Goal: Task Accomplishment & Management: Complete application form

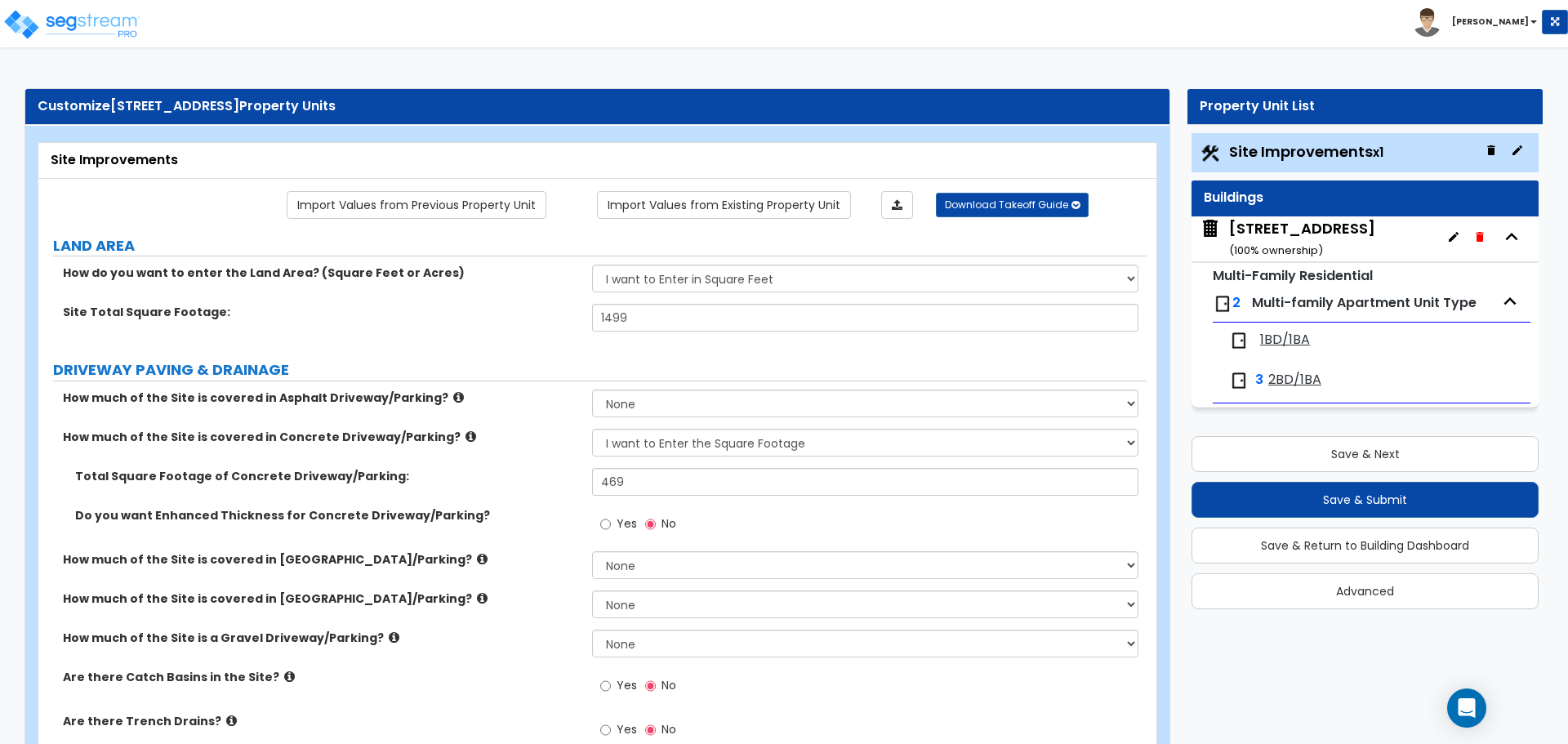
select select "2"
select select "4"
select select "2"
select select "4"
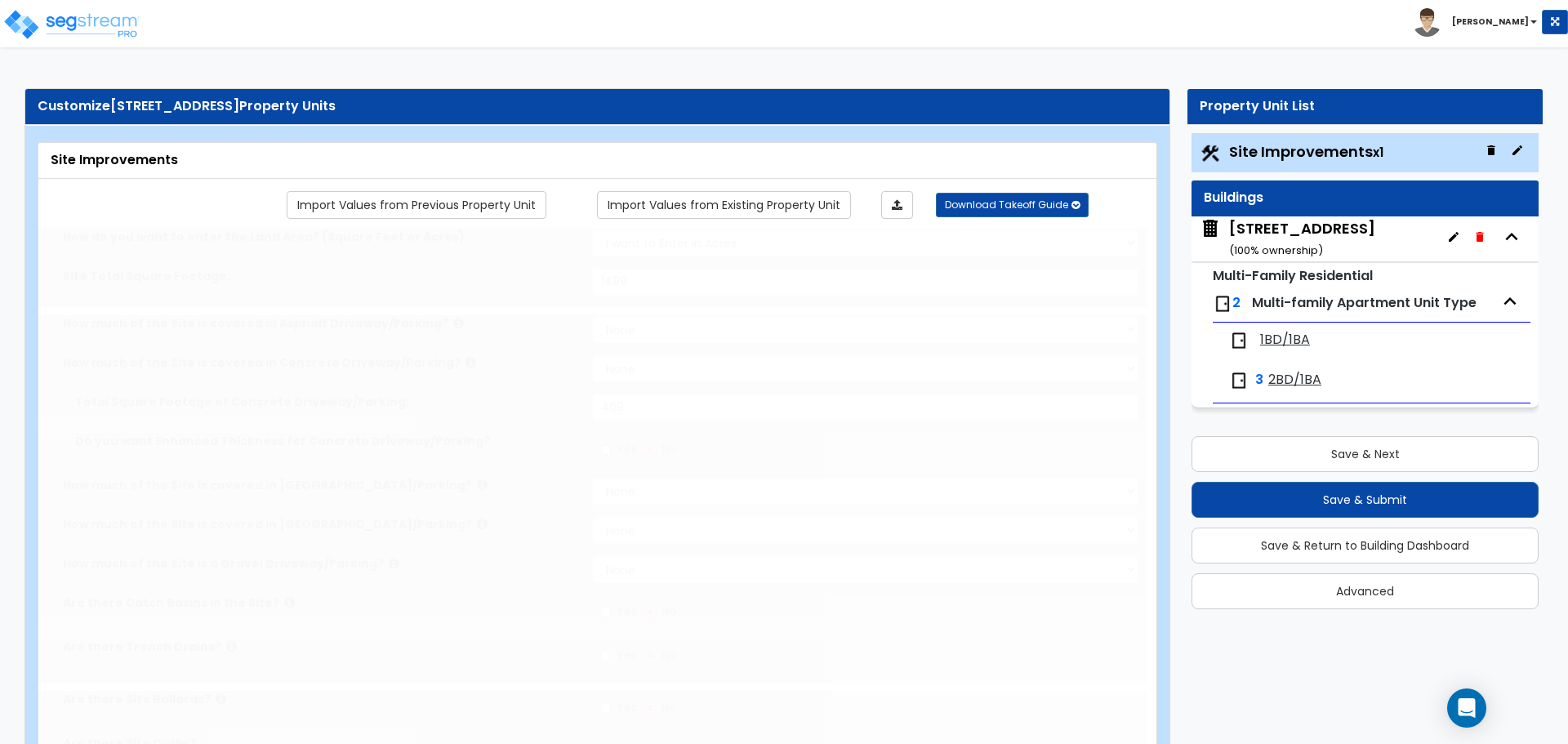
select select "2"
type input "1499"
select select "2"
type input "469"
radio input "true"
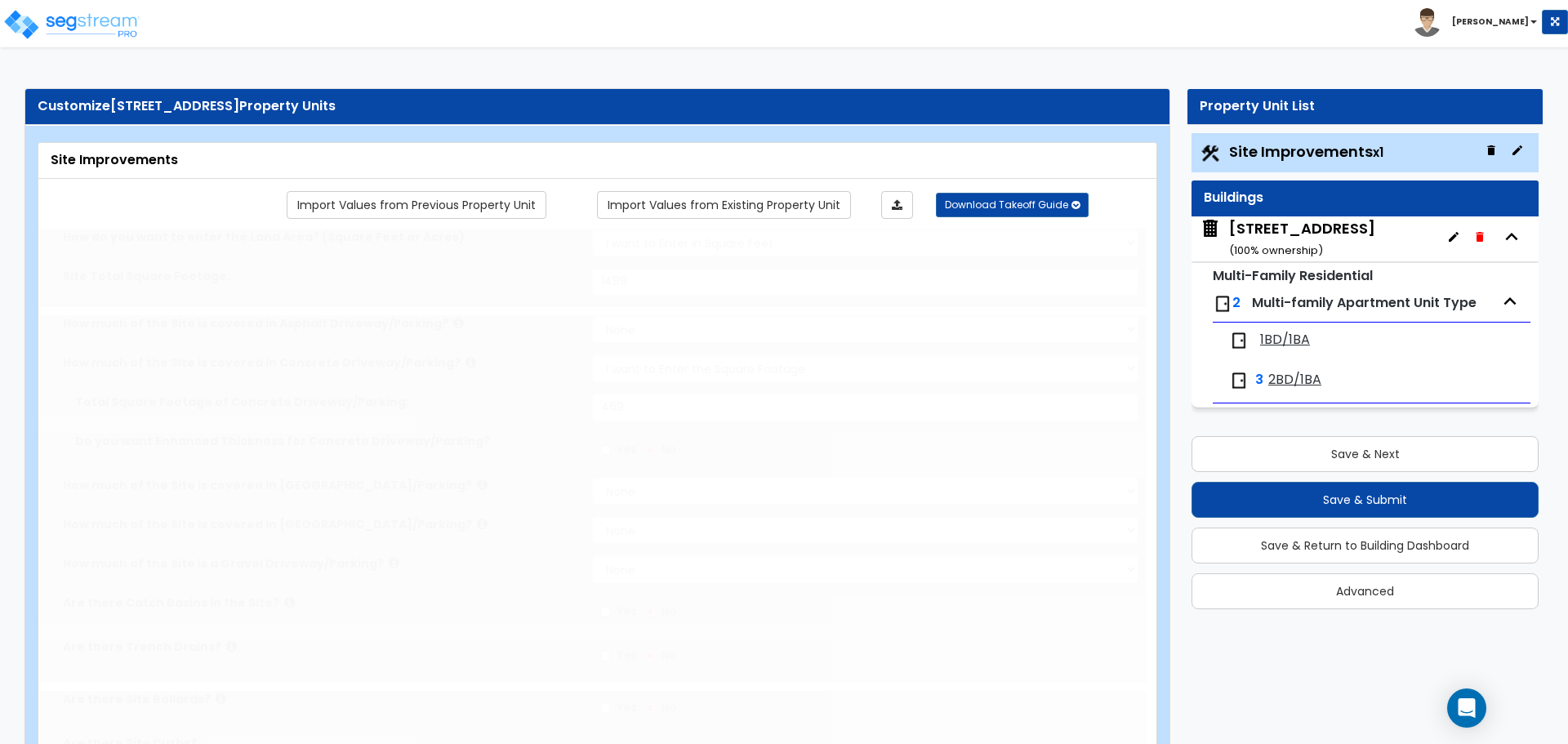
radio input "true"
select select "4"
type input "71.5"
radio input "true"
type input "27.5"
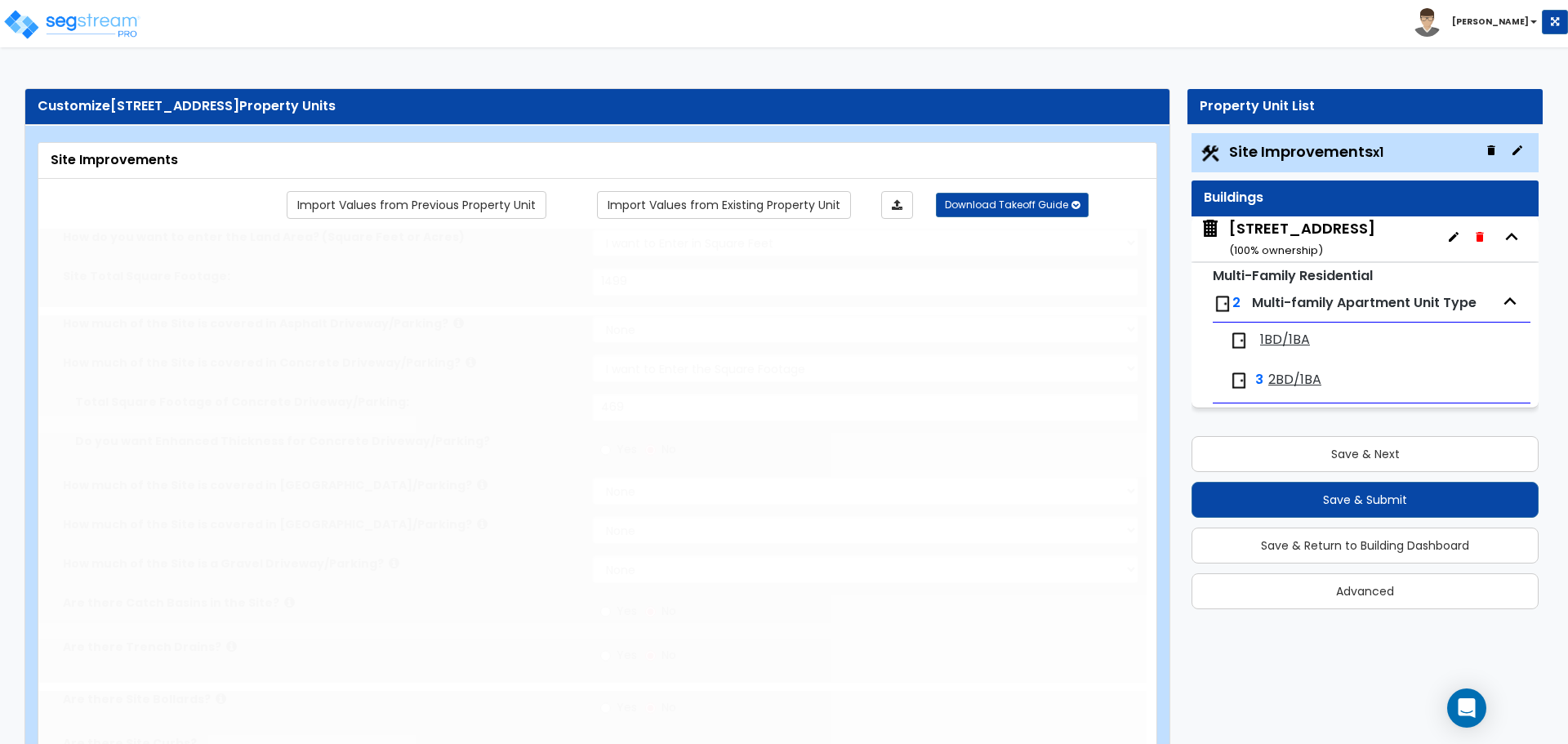
radio input "true"
select select "2"
type input "150"
radio input "true"
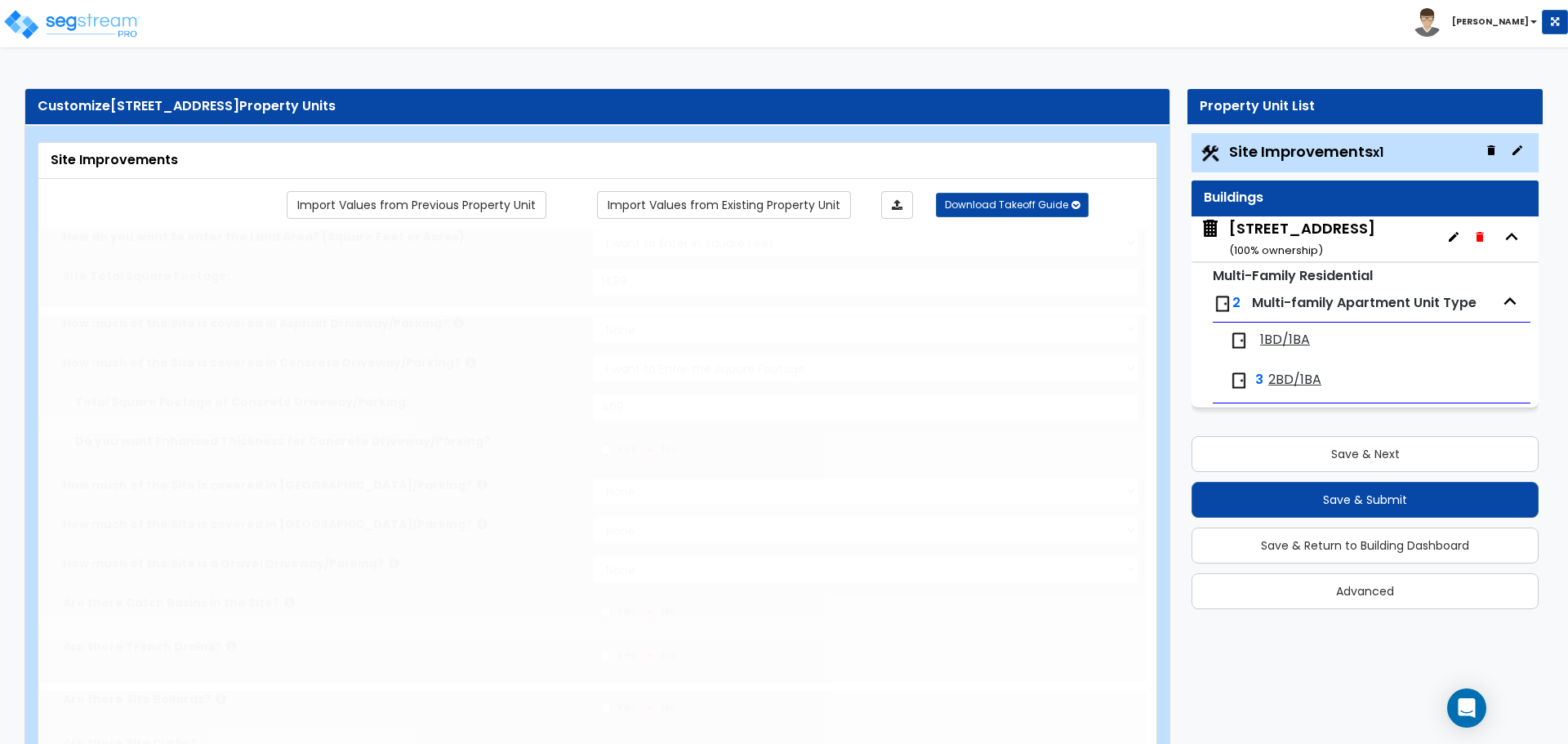
select select "4"
type input "50"
